Goal: Transaction & Acquisition: Obtain resource

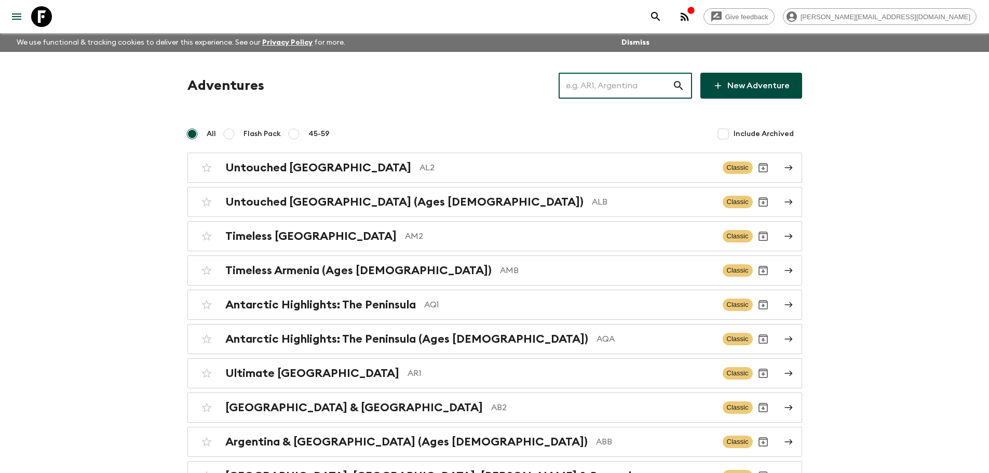
click at [656, 80] on input "text" at bounding box center [615, 85] width 114 height 29
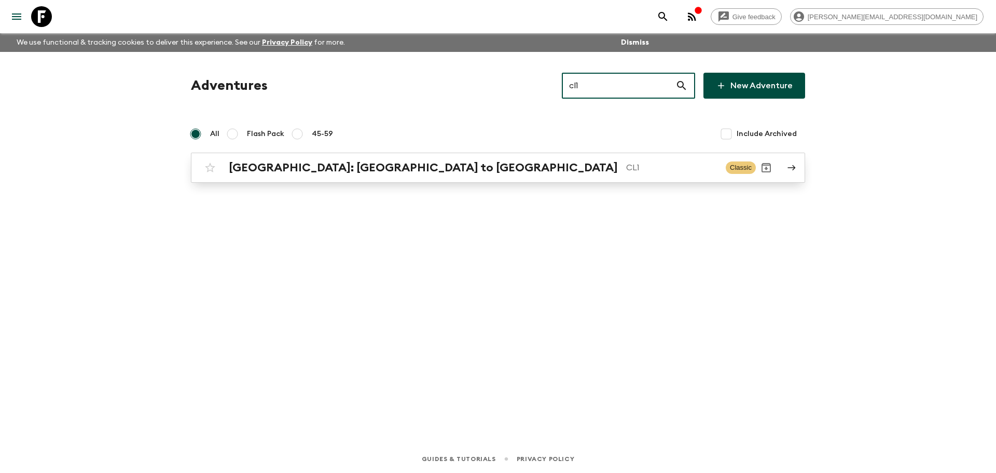
type input "cl1"
click at [327, 167] on h2 "[GEOGRAPHIC_DATA]: [GEOGRAPHIC_DATA] to [GEOGRAPHIC_DATA]" at bounding box center [423, 167] width 389 height 13
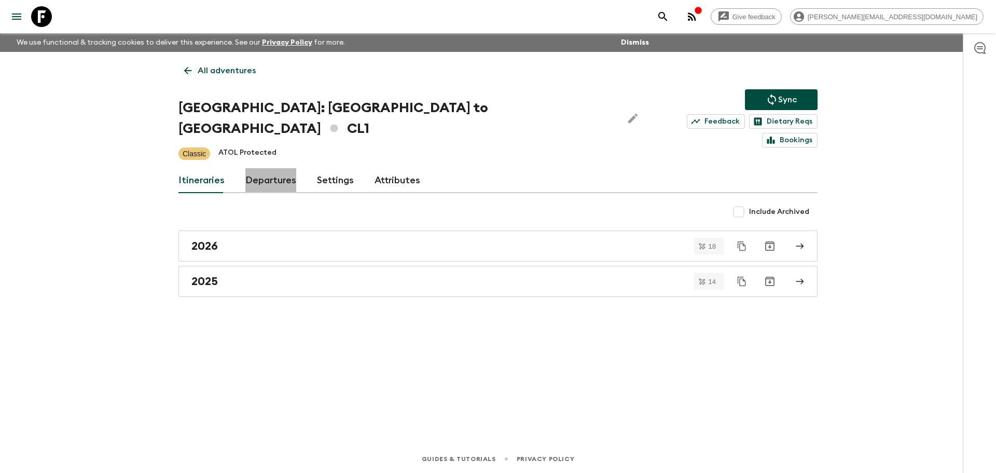
click at [284, 168] on link "Departures" at bounding box center [270, 180] width 51 height 25
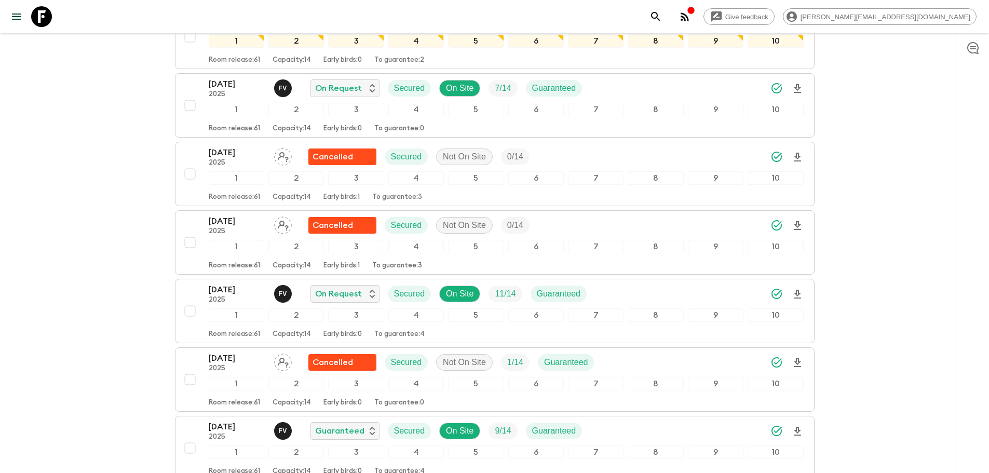
scroll to position [2208, 0]
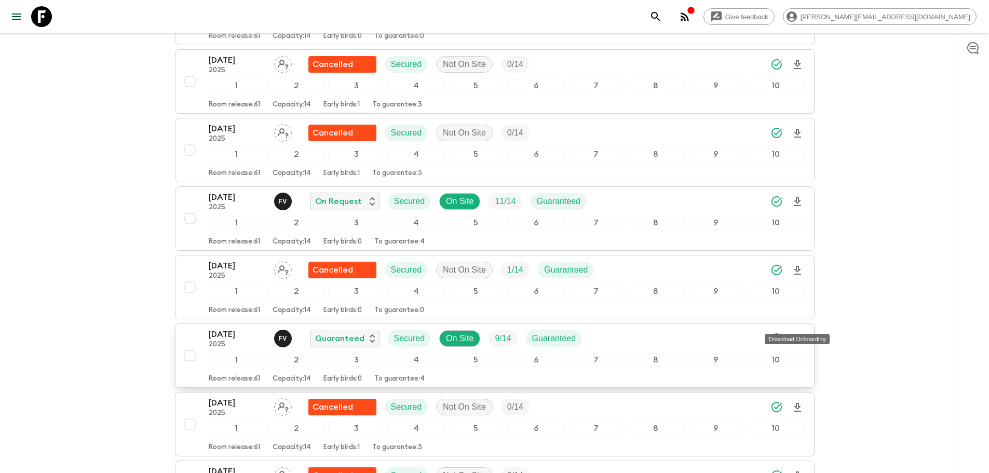
click at [801, 333] on icon "Download Onboarding" at bounding box center [797, 339] width 12 height 12
